Goal: Task Accomplishment & Management: Manage account settings

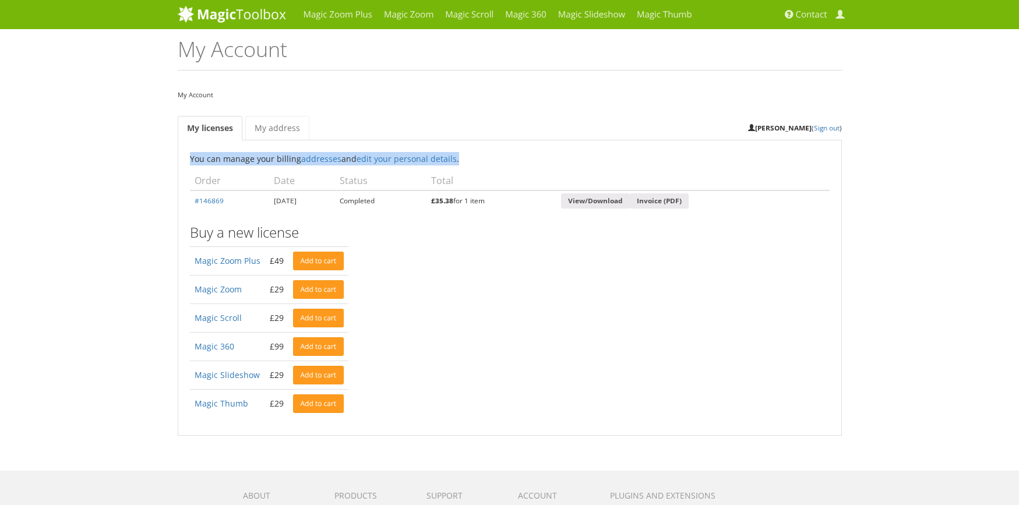
drag, startPoint x: 189, startPoint y: 157, endPoint x: 462, endPoint y: 161, distance: 273.3
click at [462, 161] on p "You can manage your billing addresses and edit your personal details ." at bounding box center [510, 158] width 640 height 13
copy p "You can manage your billing addresses and edit your personal details ."
click at [390, 160] on link "edit your personal details" at bounding box center [407, 158] width 100 height 11
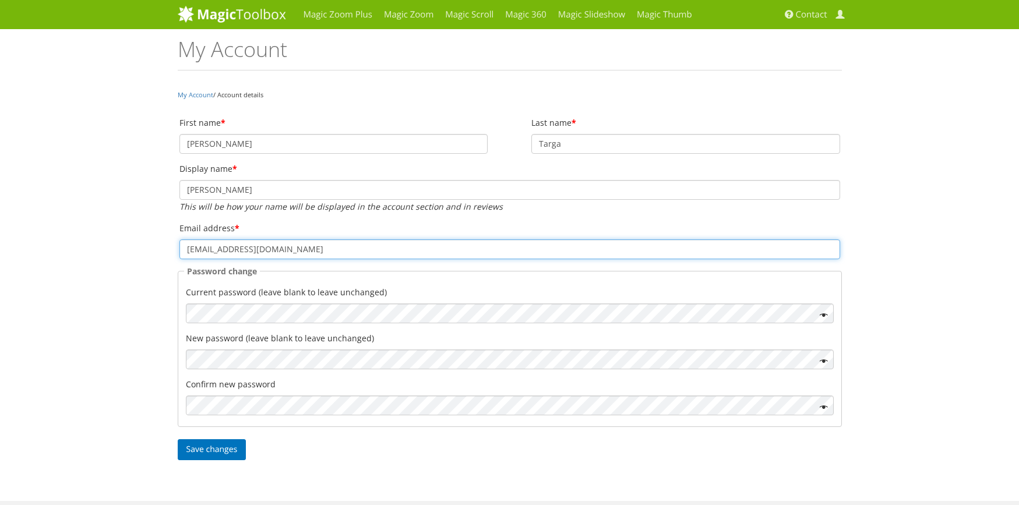
click at [338, 250] on input "amministrazione@insidecomunicazione.it" at bounding box center [509, 249] width 661 height 20
type input "amministrazione@digital360.it"
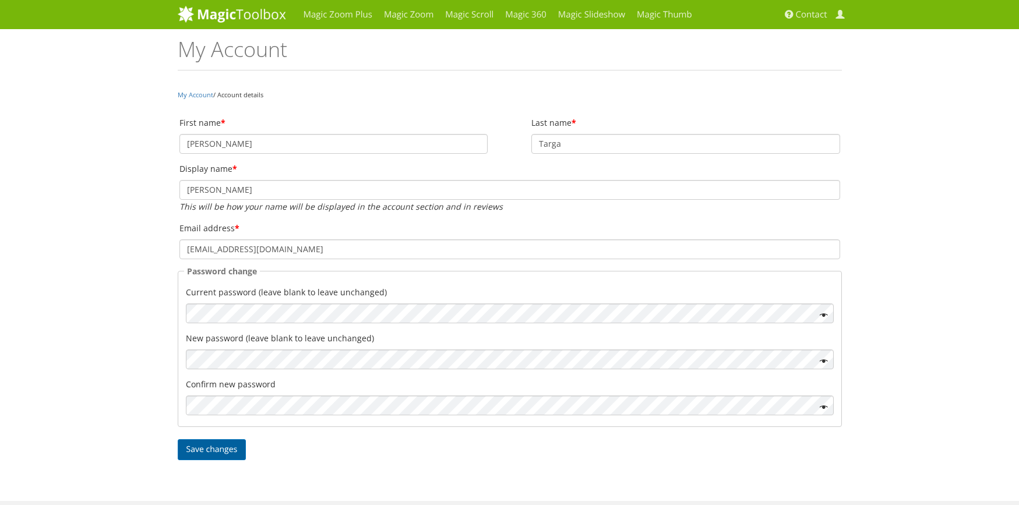
click at [207, 446] on button "Save changes" at bounding box center [212, 449] width 69 height 21
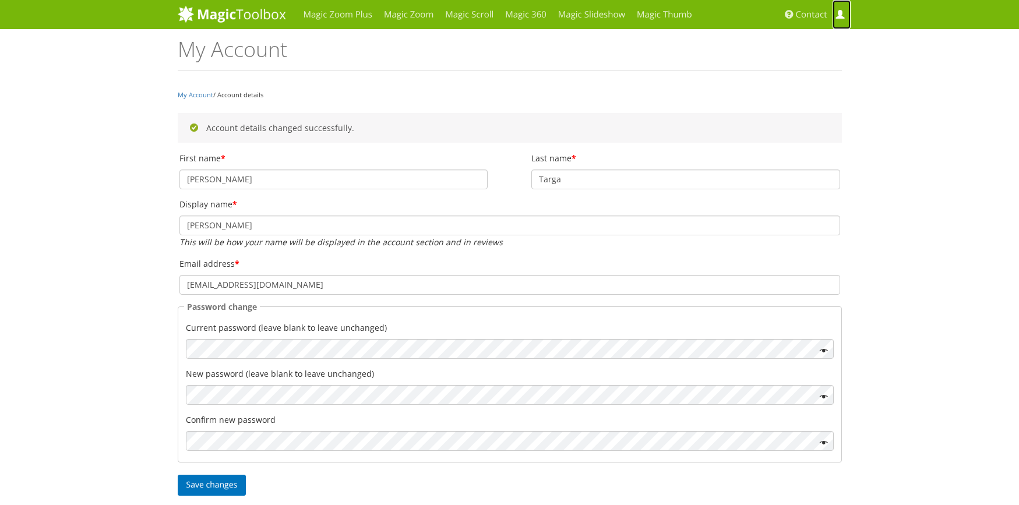
click at [839, 18] on span at bounding box center [839, 14] width 9 height 9
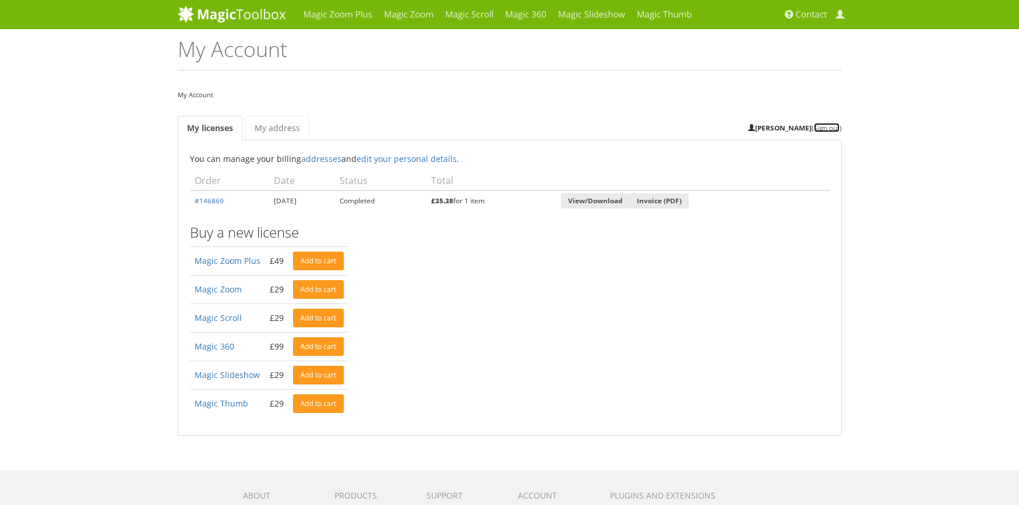
click at [836, 129] on link "Sign out" at bounding box center [827, 127] width 26 height 9
